Goal: Find specific page/section: Find specific page/section

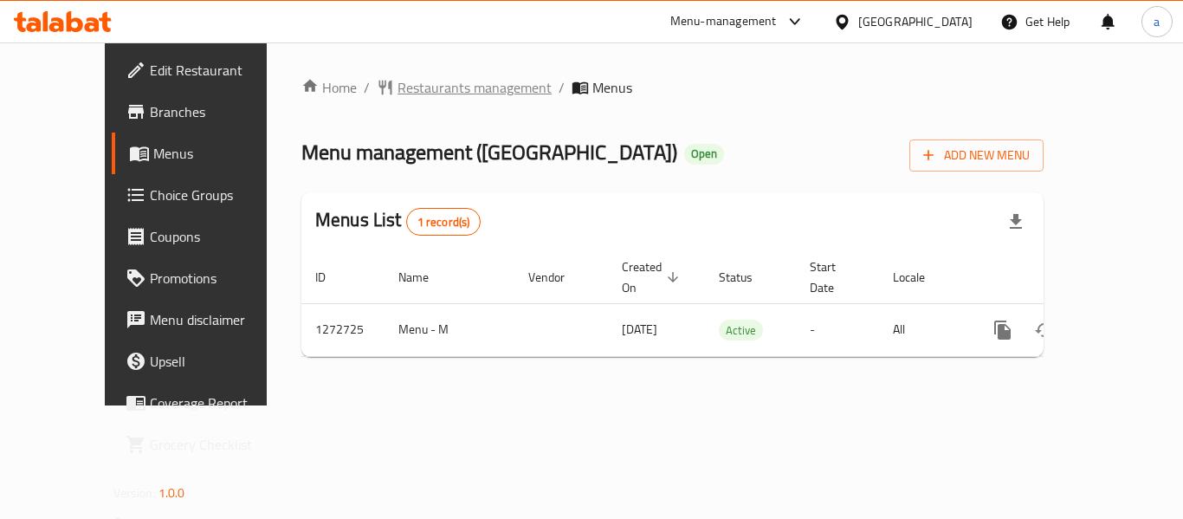
click at [417, 94] on span "Restaurants management" at bounding box center [474, 87] width 154 height 21
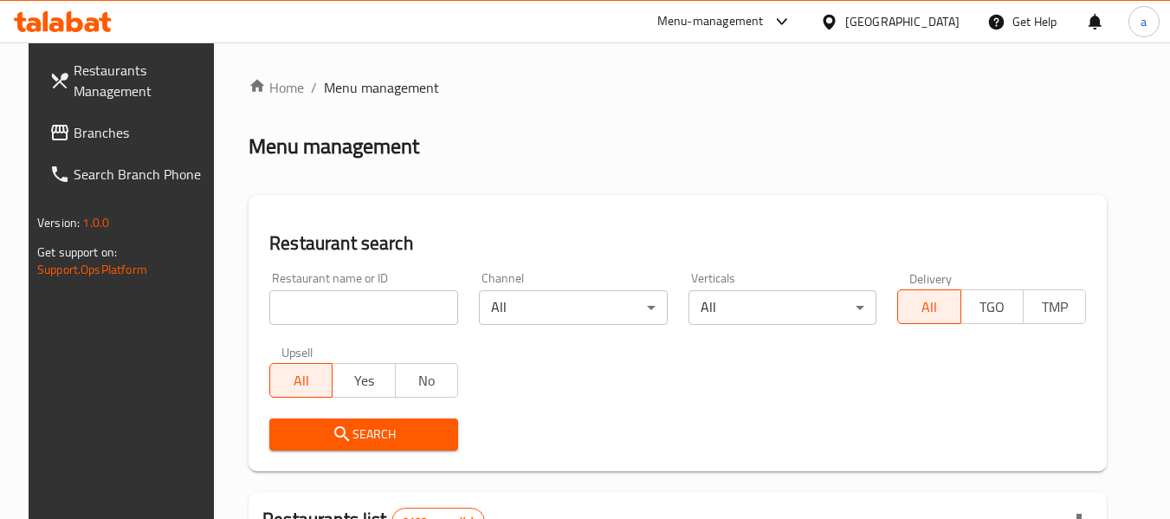
click at [955, 16] on div "[GEOGRAPHIC_DATA]" at bounding box center [902, 21] width 114 height 19
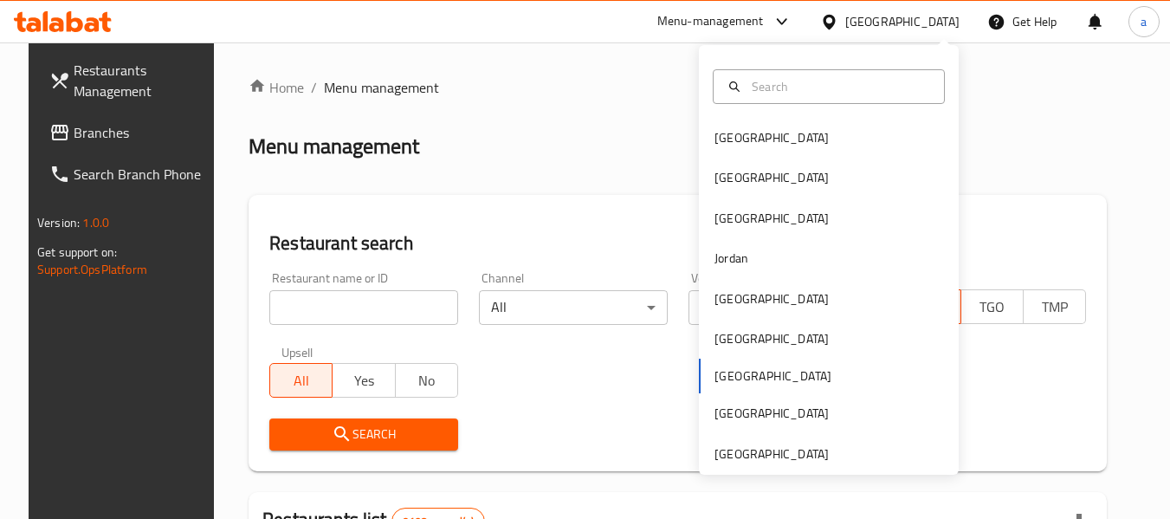
click at [720, 388] on div "Bahrain Egypt Iraq Jordan Kuwait Oman Qatar Saudi Arabia United Arab Emirates" at bounding box center [829, 296] width 260 height 356
click at [75, 143] on span "Branches" at bounding box center [142, 132] width 137 height 21
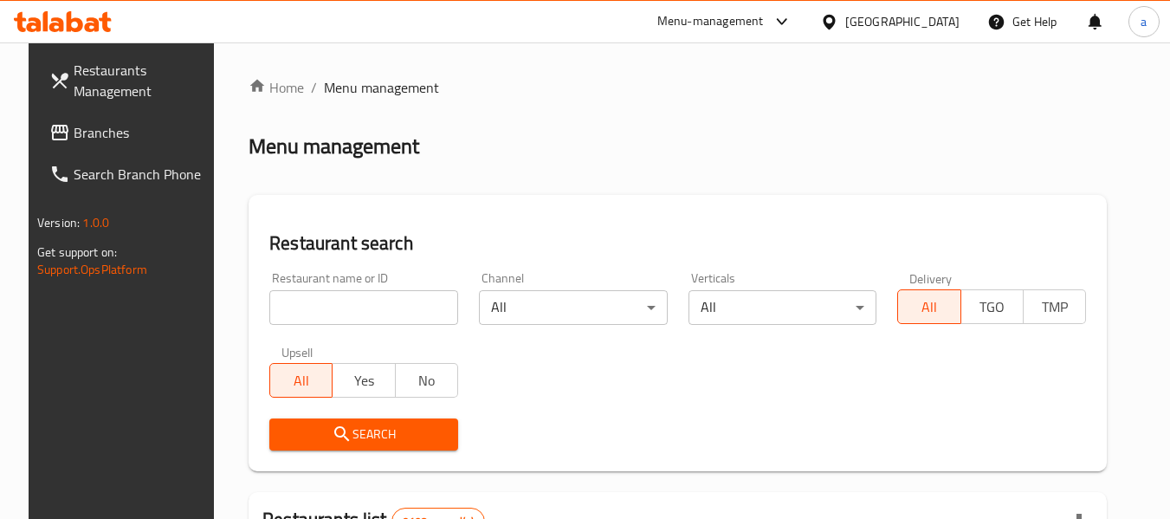
click at [87, 122] on span "Branches" at bounding box center [142, 132] width 137 height 21
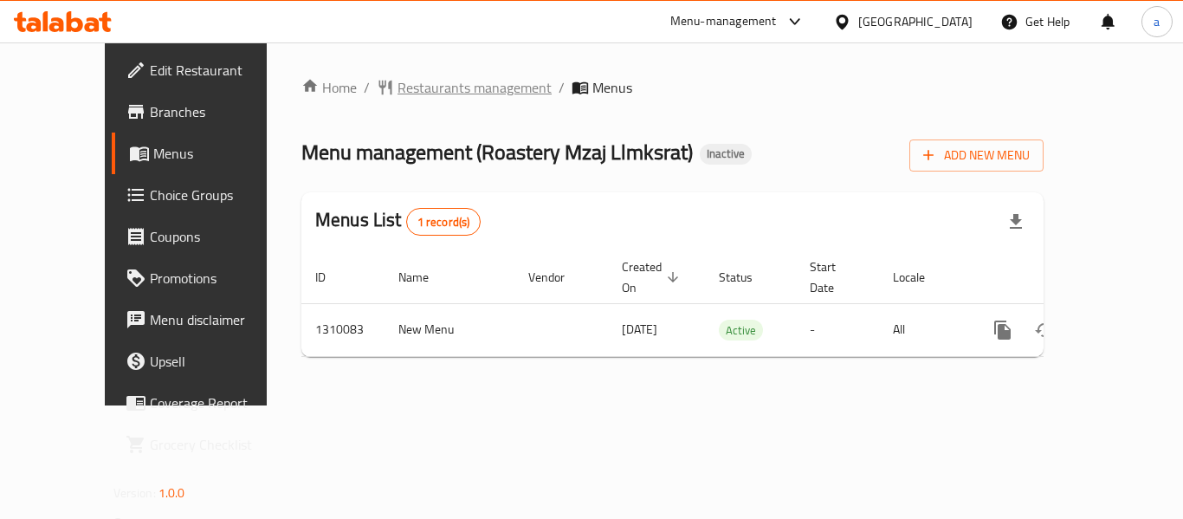
click at [422, 89] on span "Restaurants management" at bounding box center [474, 87] width 154 height 21
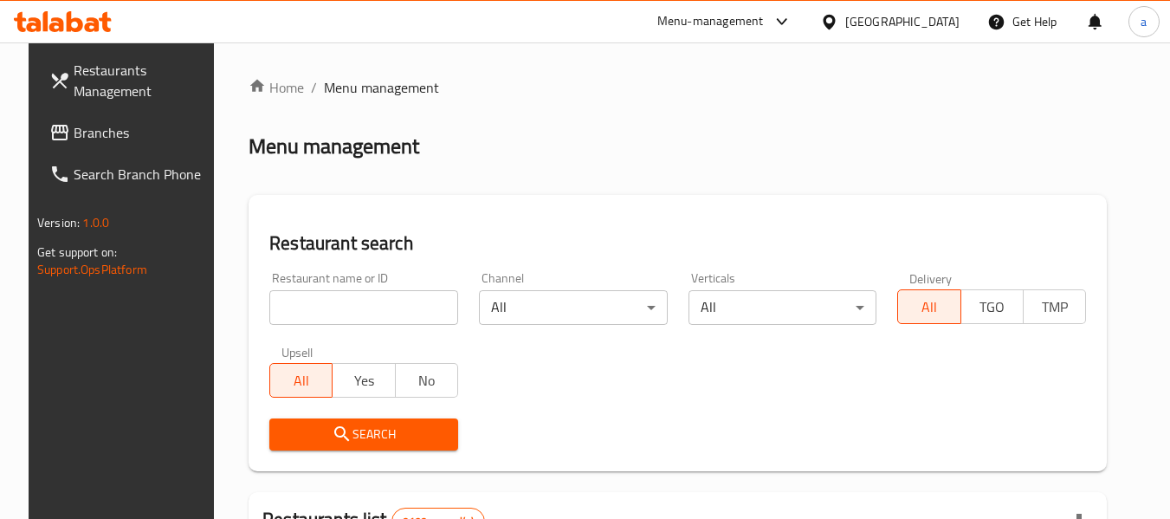
click at [938, 30] on div "[GEOGRAPHIC_DATA]" at bounding box center [902, 21] width 114 height 19
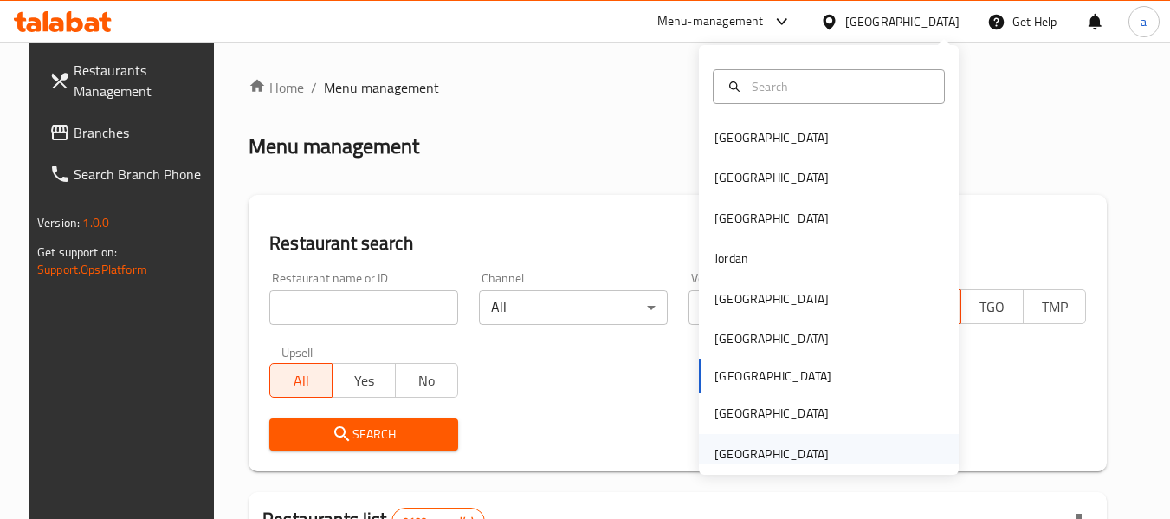
click at [783, 449] on div "[GEOGRAPHIC_DATA]" at bounding box center [771, 453] width 114 height 19
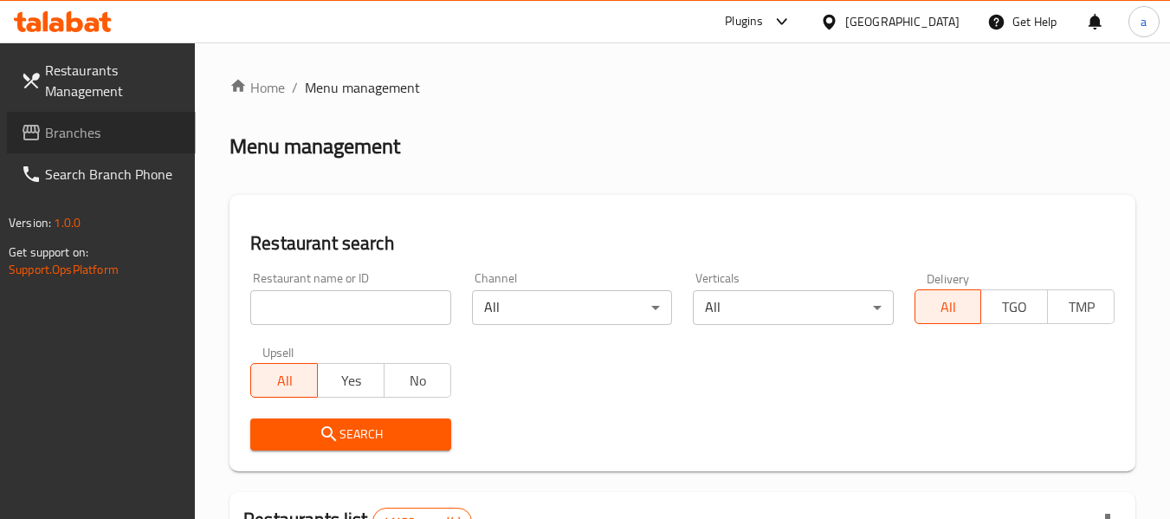
click at [110, 136] on span "Branches" at bounding box center [113, 132] width 137 height 21
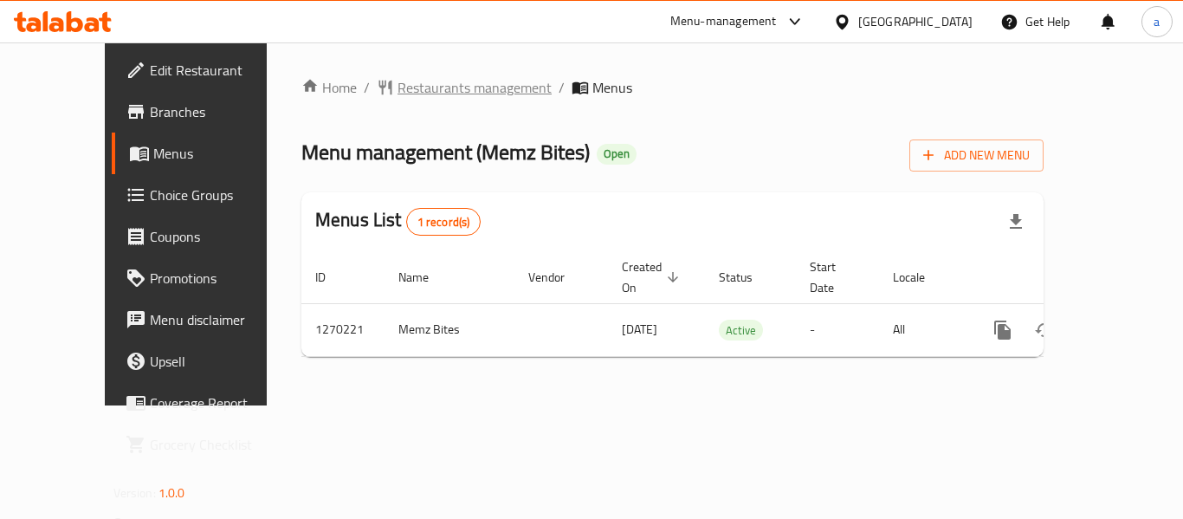
click at [404, 87] on span "Restaurants management" at bounding box center [474, 87] width 154 height 21
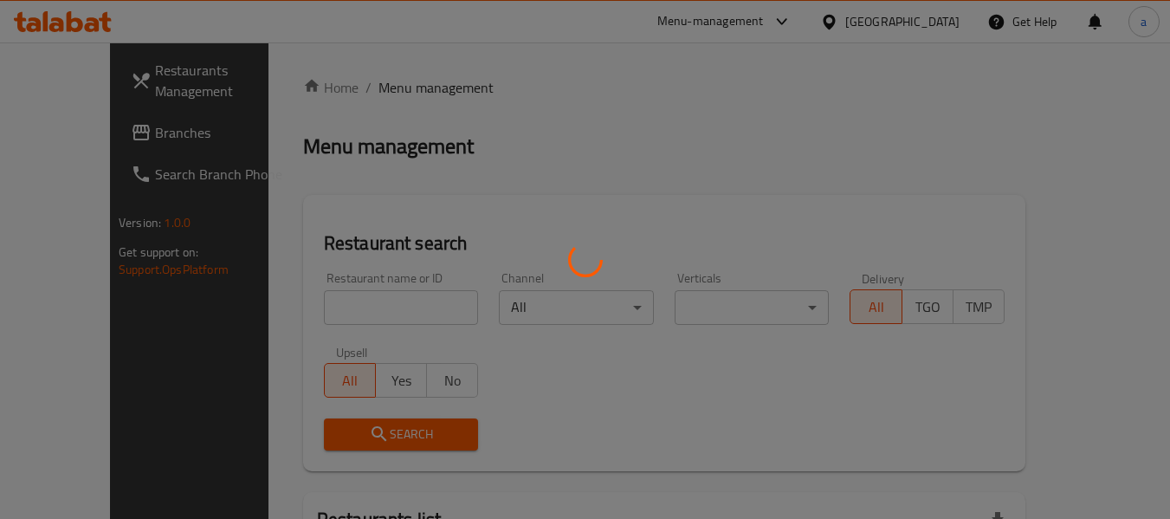
click at [100, 126] on div at bounding box center [585, 259] width 1170 height 519
click at [91, 139] on div at bounding box center [585, 259] width 1170 height 519
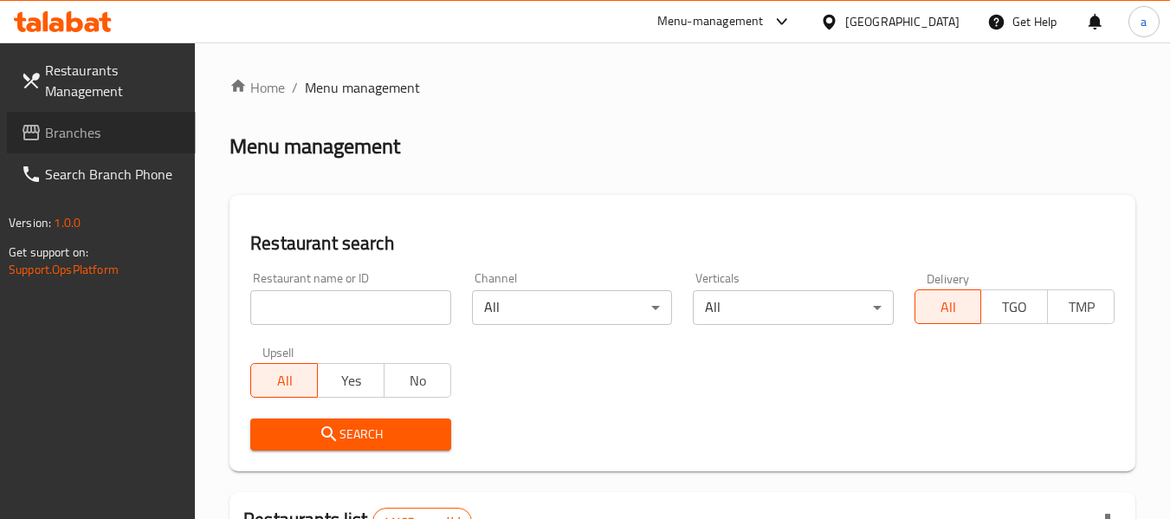
click at [91, 139] on span "Branches" at bounding box center [113, 132] width 137 height 21
